Goal: Task Accomplishment & Management: Manage account settings

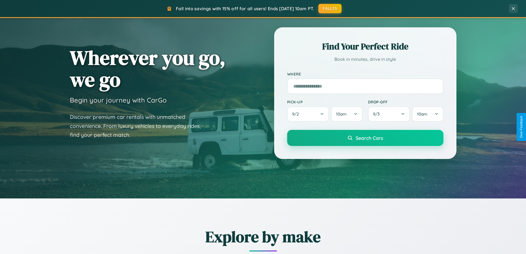
scroll to position [380, 0]
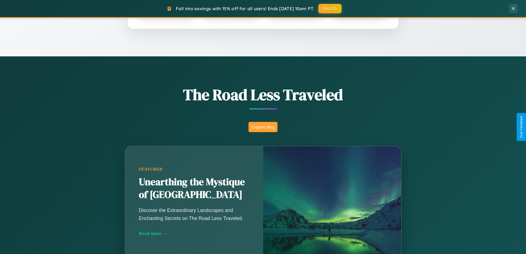
click at [263, 127] on button "Explore Blog" at bounding box center [262, 127] width 29 height 10
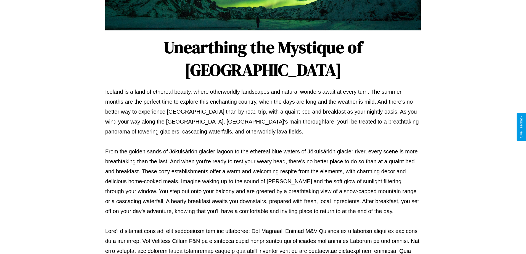
scroll to position [179, 0]
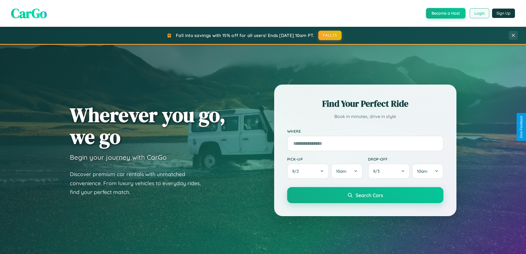
click at [479, 13] on button "Login" at bounding box center [479, 13] width 20 height 10
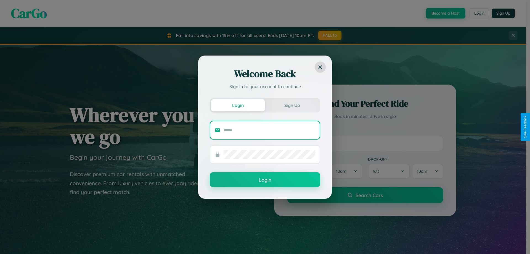
click at [269, 130] on input "text" at bounding box center [270, 130] width 92 height 9
type input "**********"
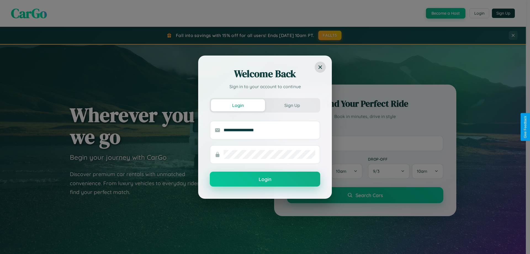
click at [265, 179] on button "Login" at bounding box center [265, 178] width 110 height 15
